Goal: Navigation & Orientation: Find specific page/section

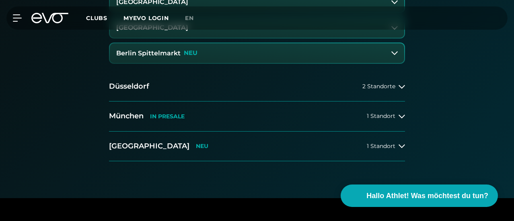
click at [366, 63] on button "Berlin Spittelmarkt NEU" at bounding box center [257, 53] width 294 height 20
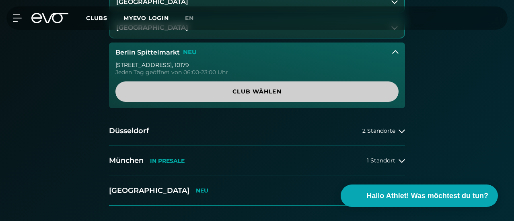
click at [268, 96] on span "Club wählen" at bounding box center [257, 92] width 264 height 8
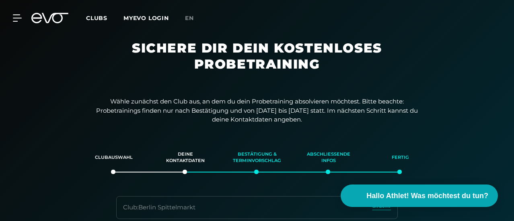
click at [107, 16] on span "Clubs" at bounding box center [96, 17] width 21 height 7
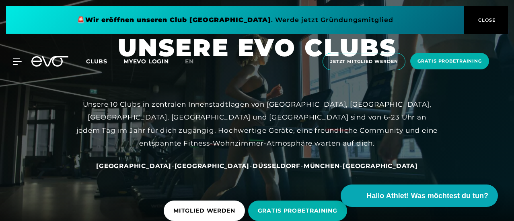
click at [107, 63] on span "Clubs" at bounding box center [96, 61] width 21 height 7
click at [25, 59] on div "MyEVO Login Über EVO Mitgliedschaften Probetraining TAGESPASS EVO Studios [GEOG…" at bounding box center [12, 61] width 28 height 7
click at [18, 59] on icon at bounding box center [19, 61] width 12 height 7
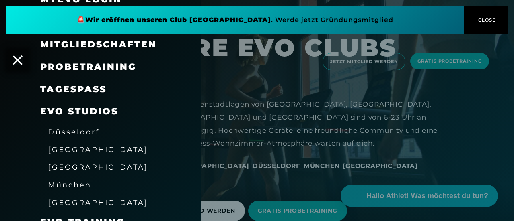
scroll to position [55, 0]
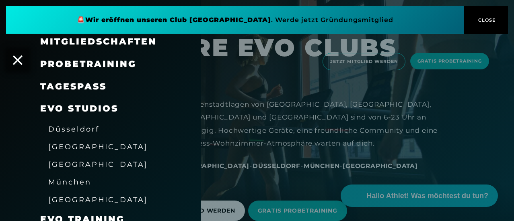
click at [64, 149] on span "[GEOGRAPHIC_DATA]" at bounding box center [98, 147] width 100 height 8
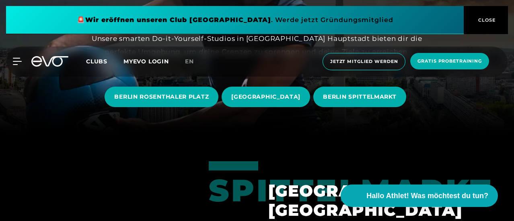
scroll to position [88, 0]
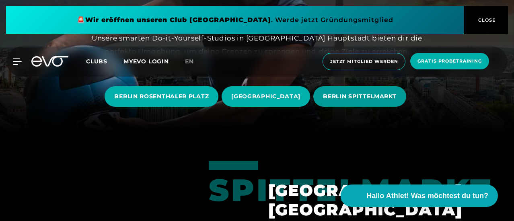
click at [349, 98] on span "BERLIN SPITTELMARKT" at bounding box center [359, 96] width 73 height 8
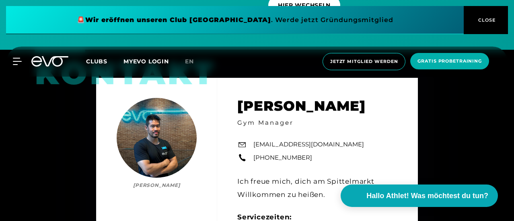
scroll to position [2424, 0]
